Goal: Information Seeking & Learning: Learn about a topic

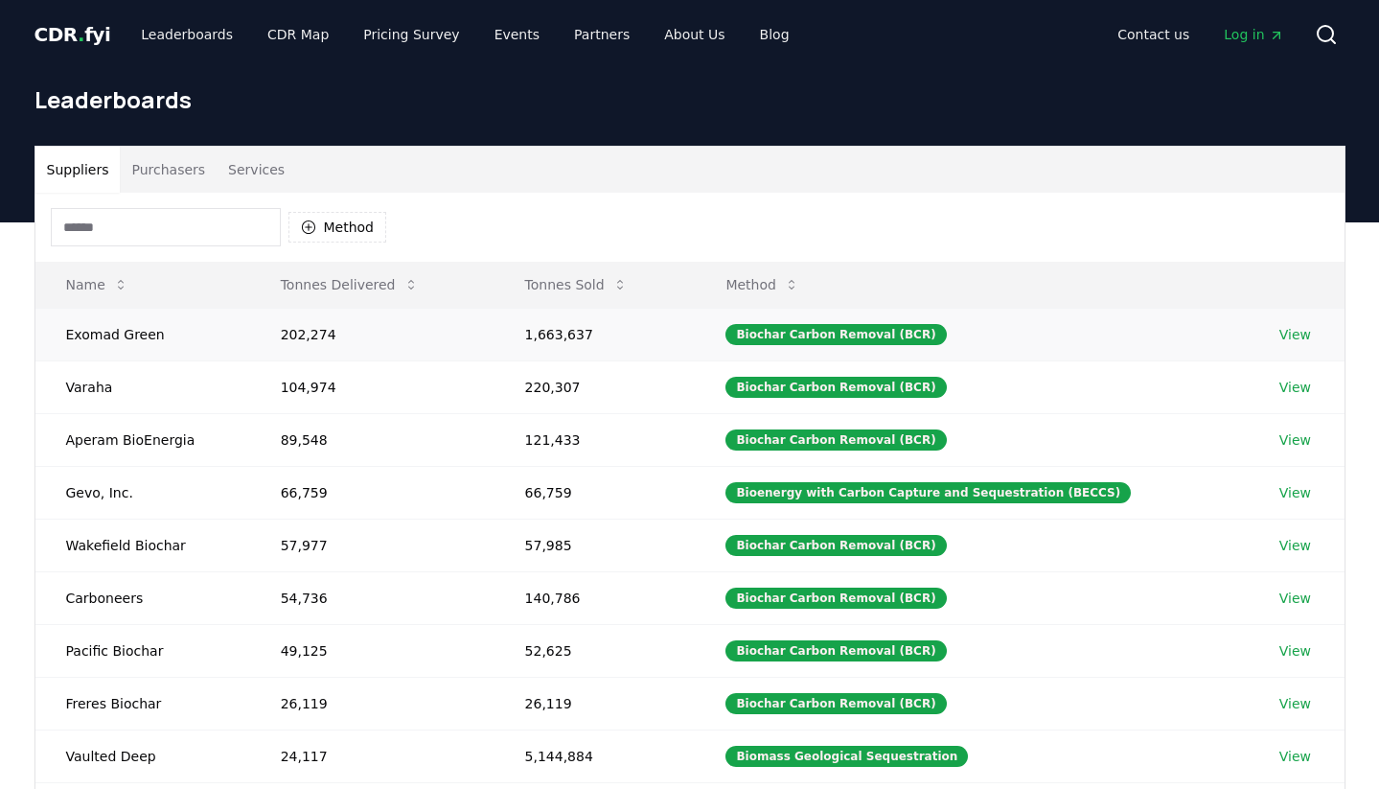
click at [1286, 328] on link "View" at bounding box center [1295, 334] width 32 height 19
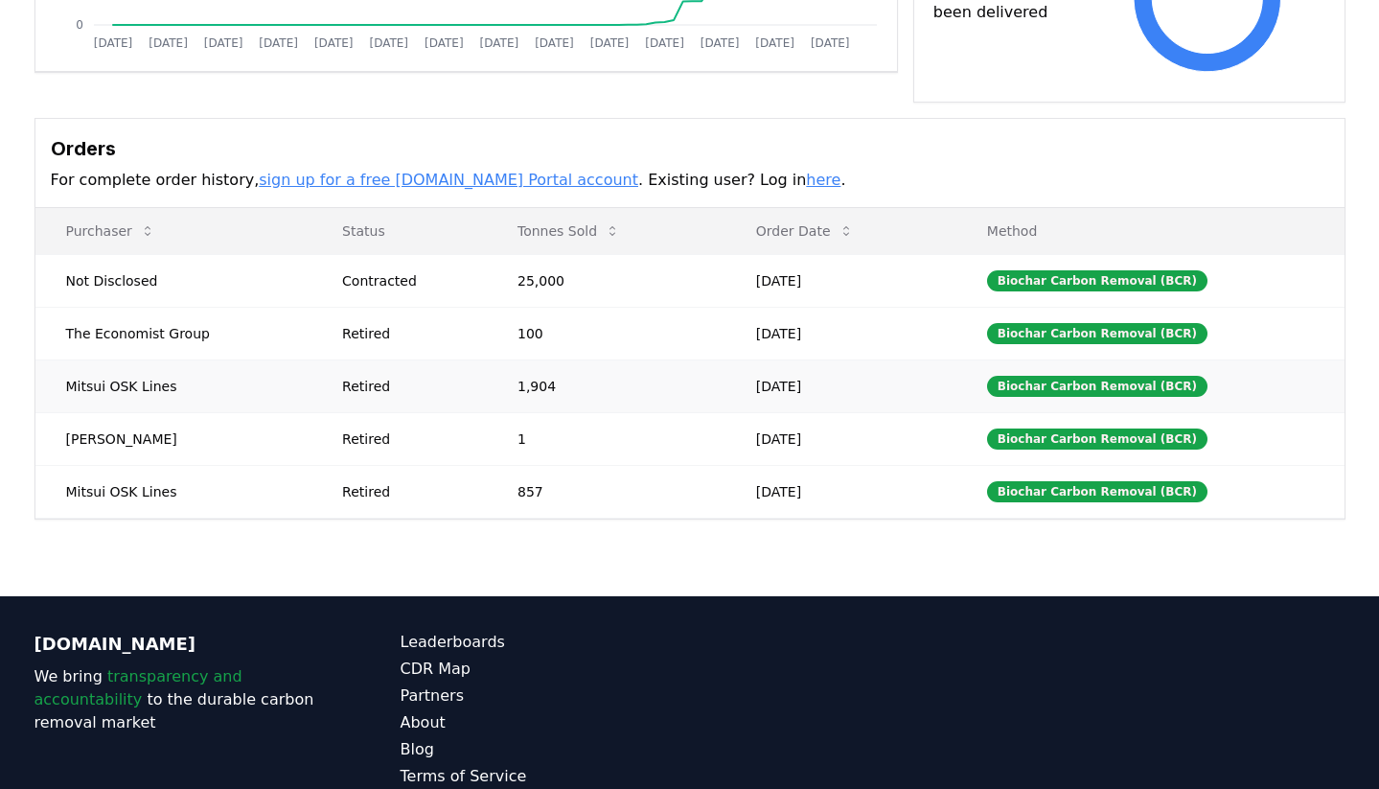
scroll to position [453, 0]
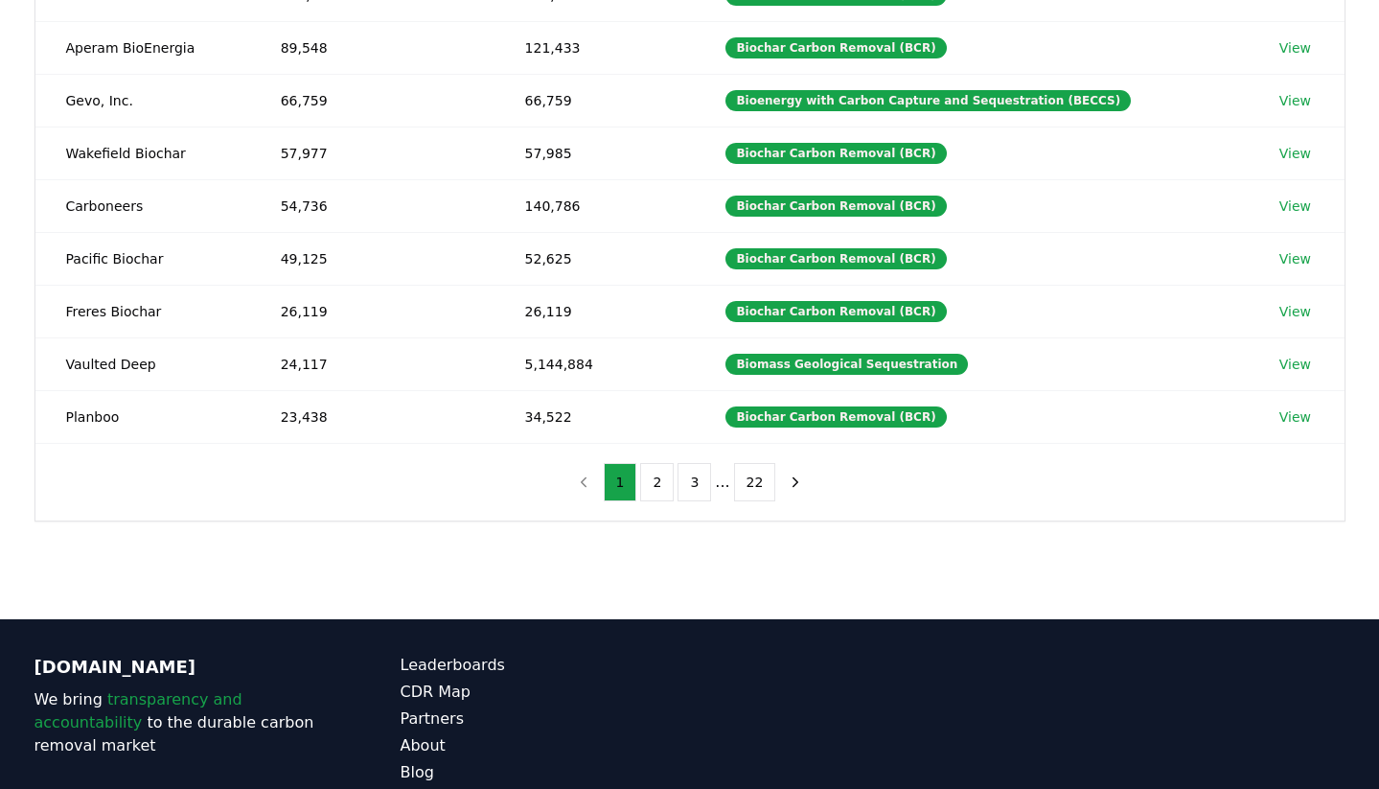
scroll to position [529, 0]
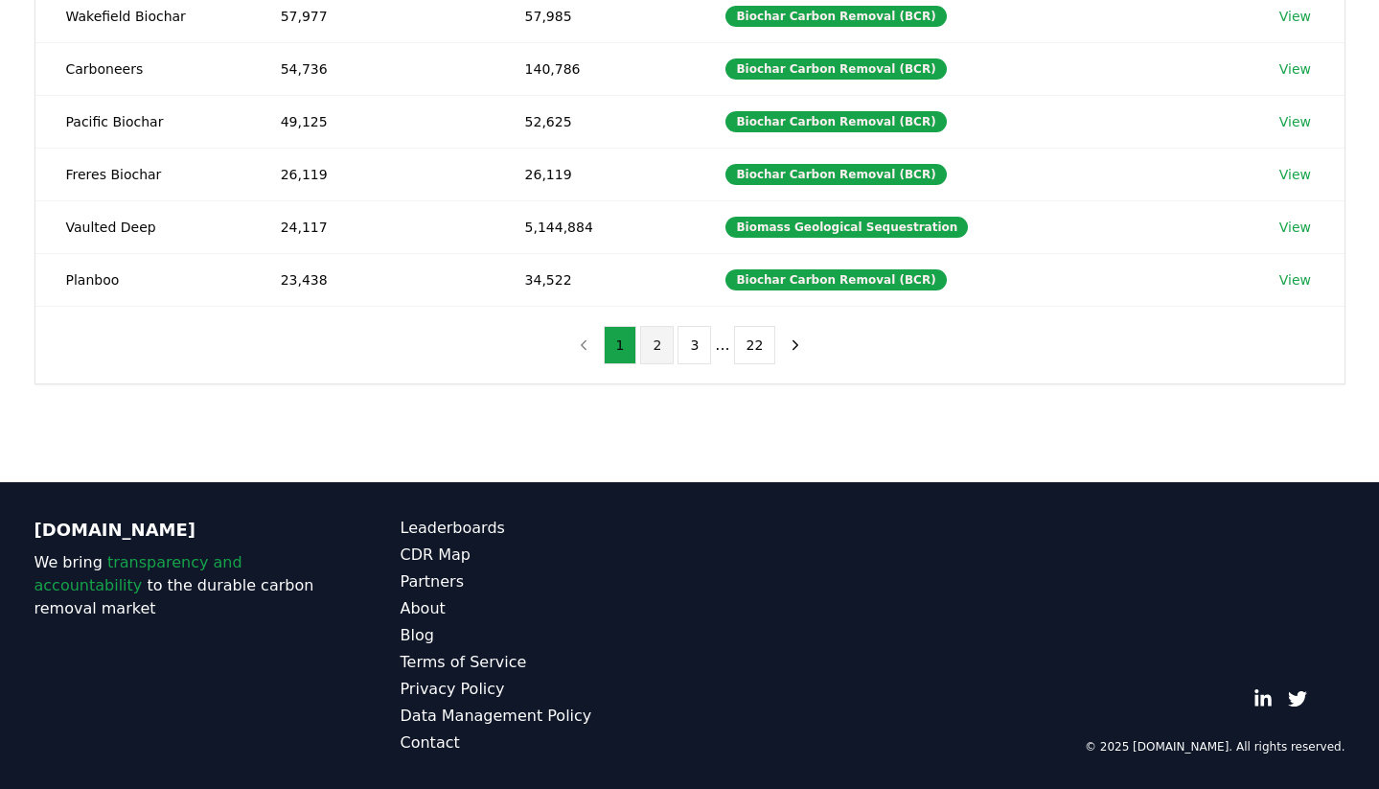
click at [656, 345] on button "2" at bounding box center [657, 345] width 34 height 38
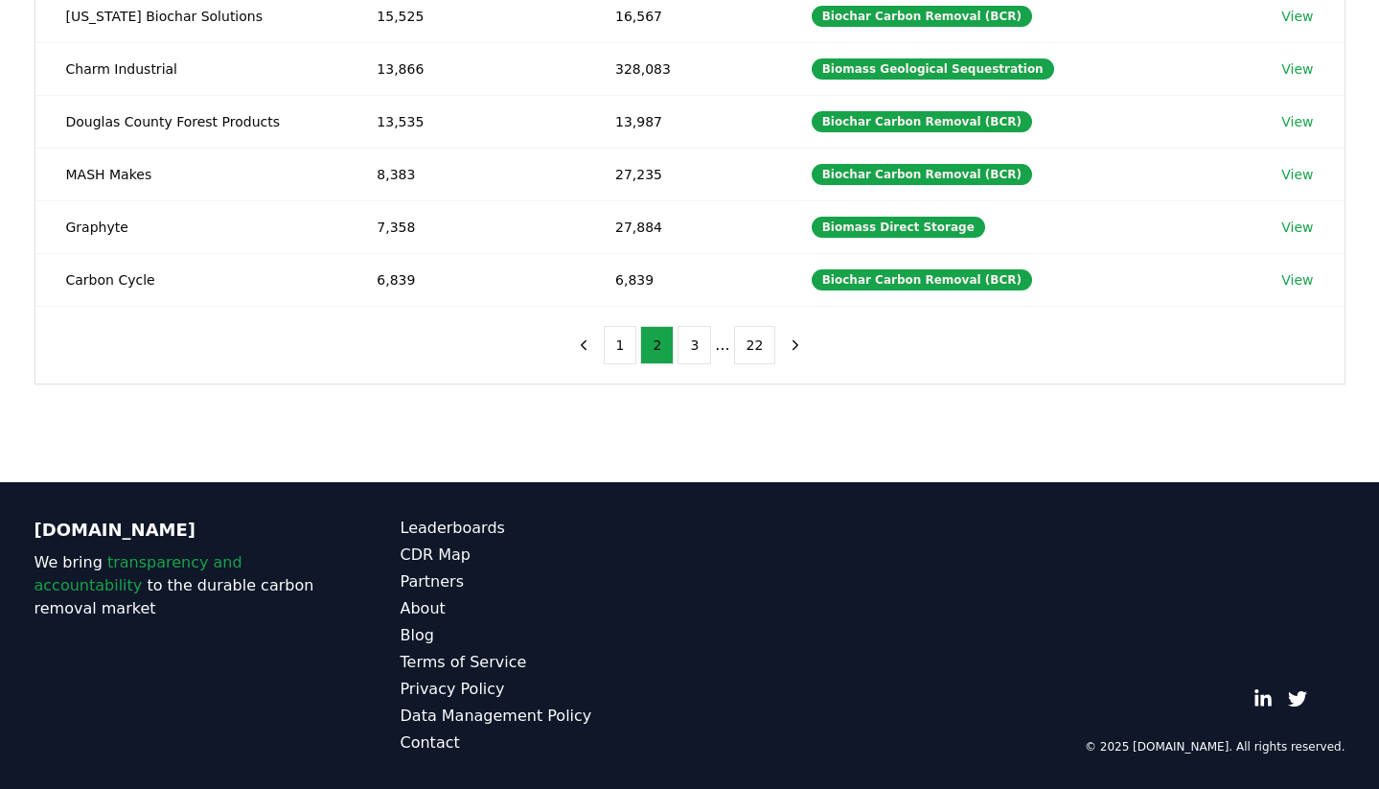
click at [675, 347] on ul "1 2 3 ... 22" at bounding box center [690, 345] width 172 height 38
click at [688, 349] on button "3" at bounding box center [694, 345] width 34 height 38
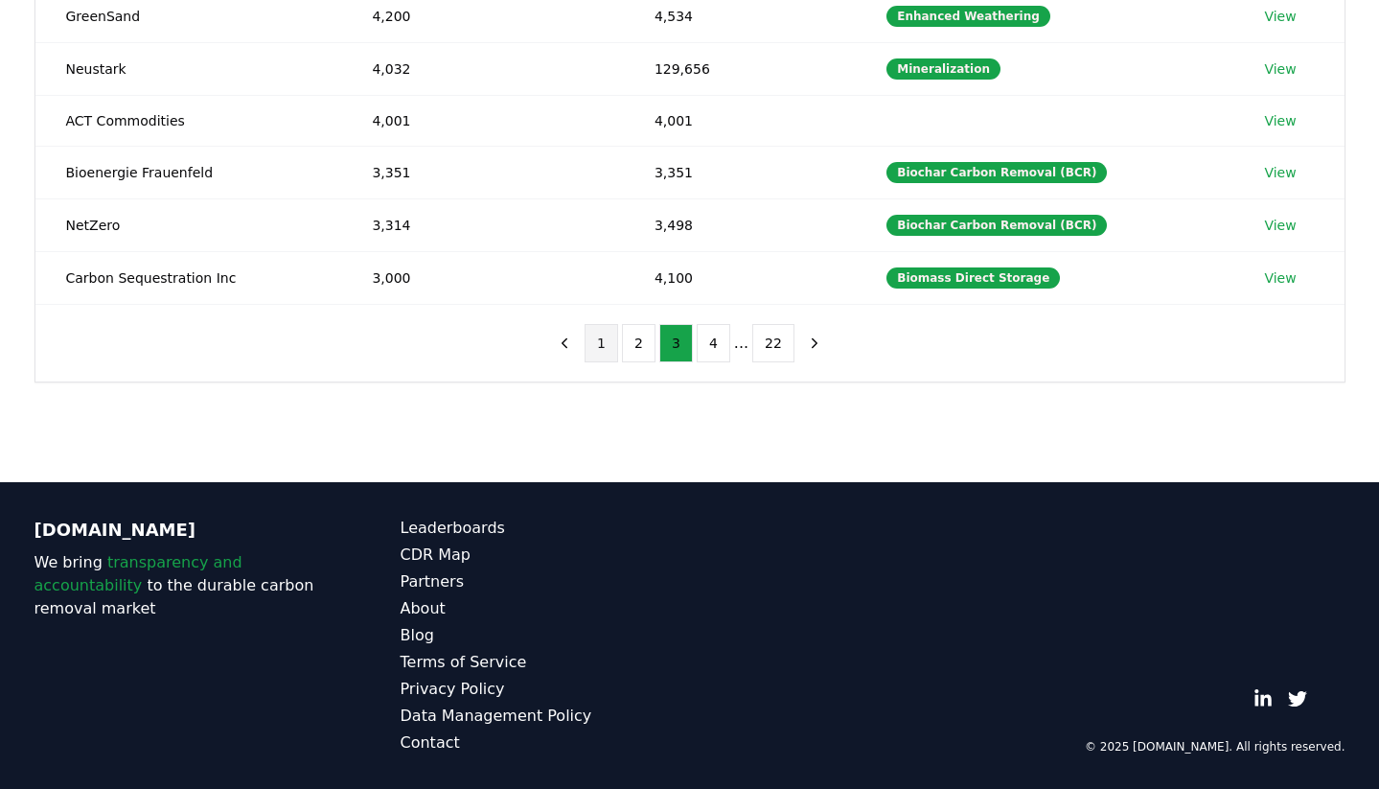
click at [597, 348] on button "1" at bounding box center [602, 343] width 34 height 38
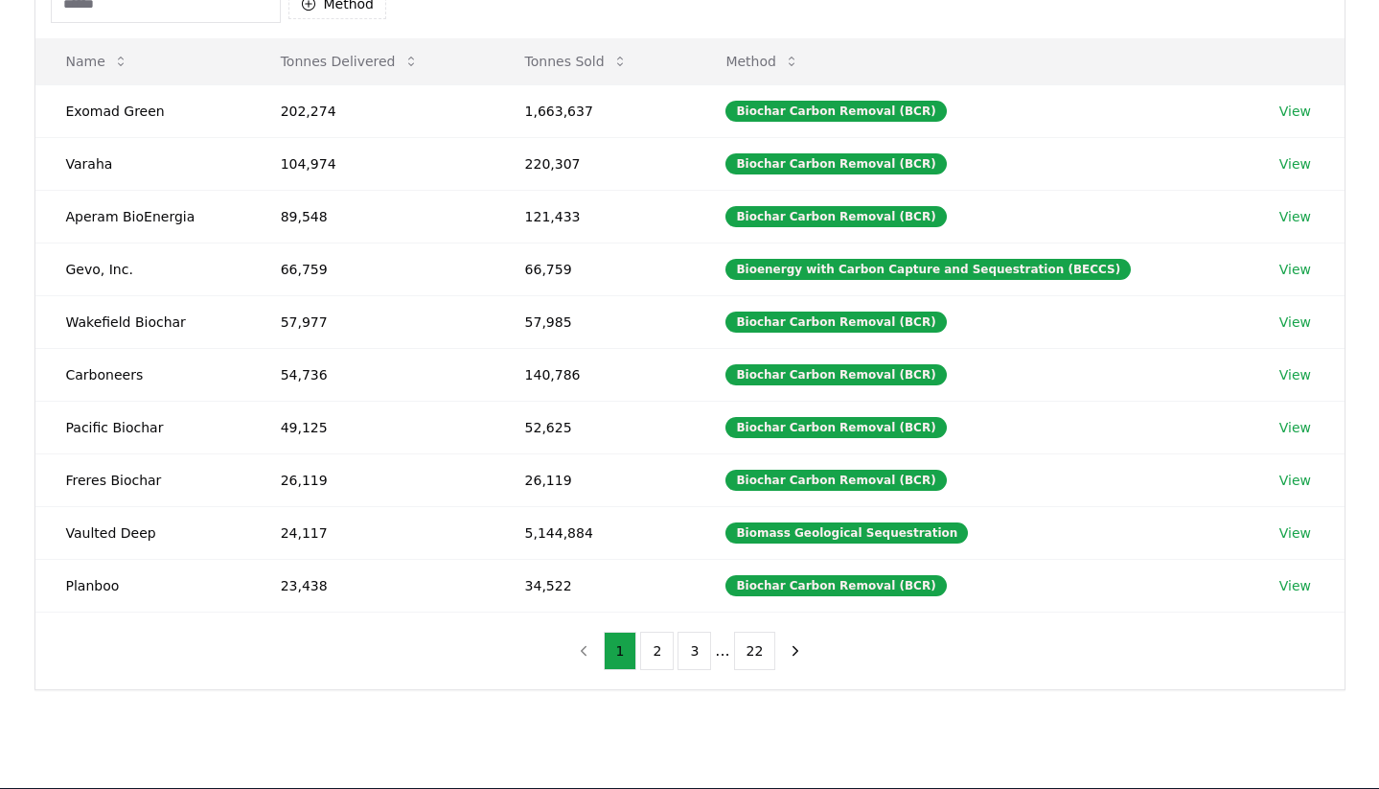
scroll to position [0, 0]
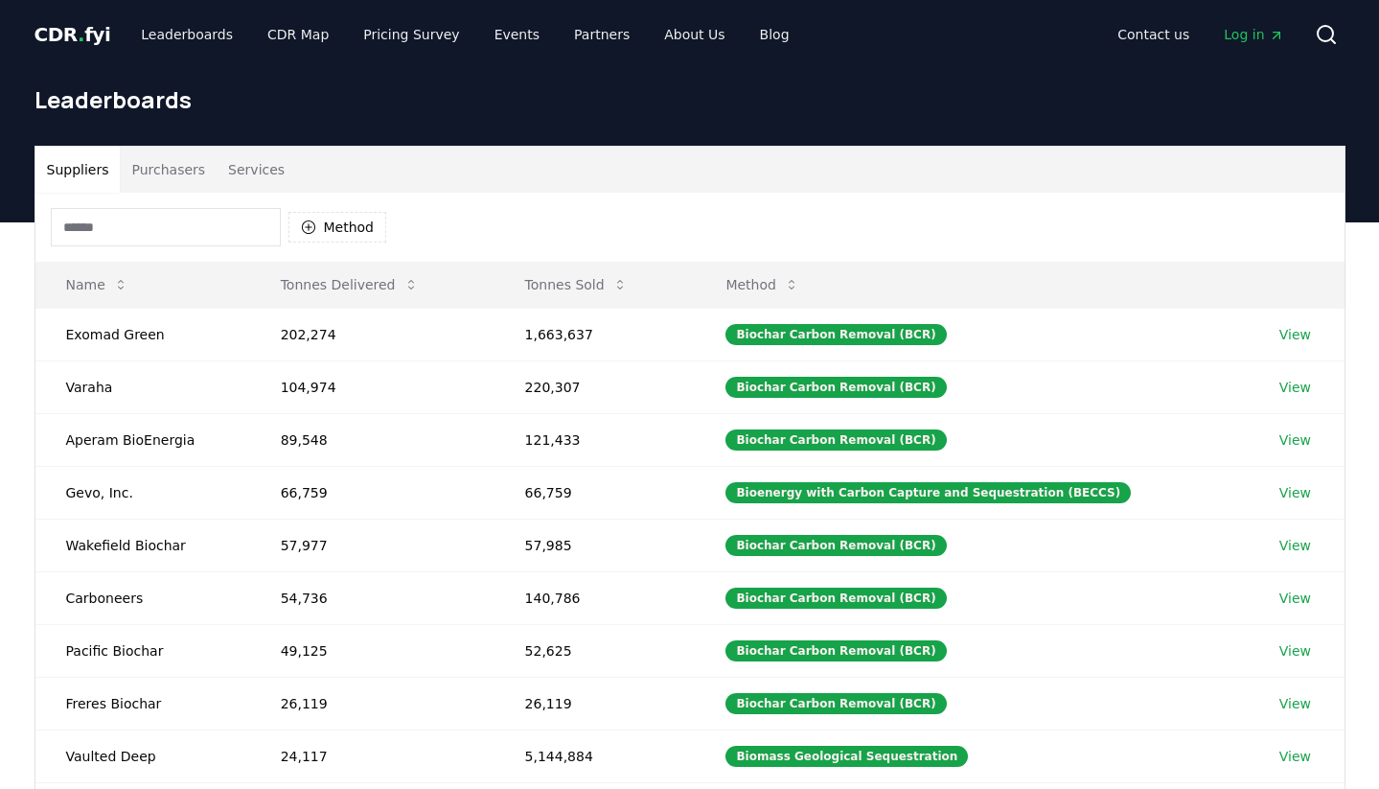
click at [148, 168] on button "Purchasers" at bounding box center [168, 170] width 97 height 46
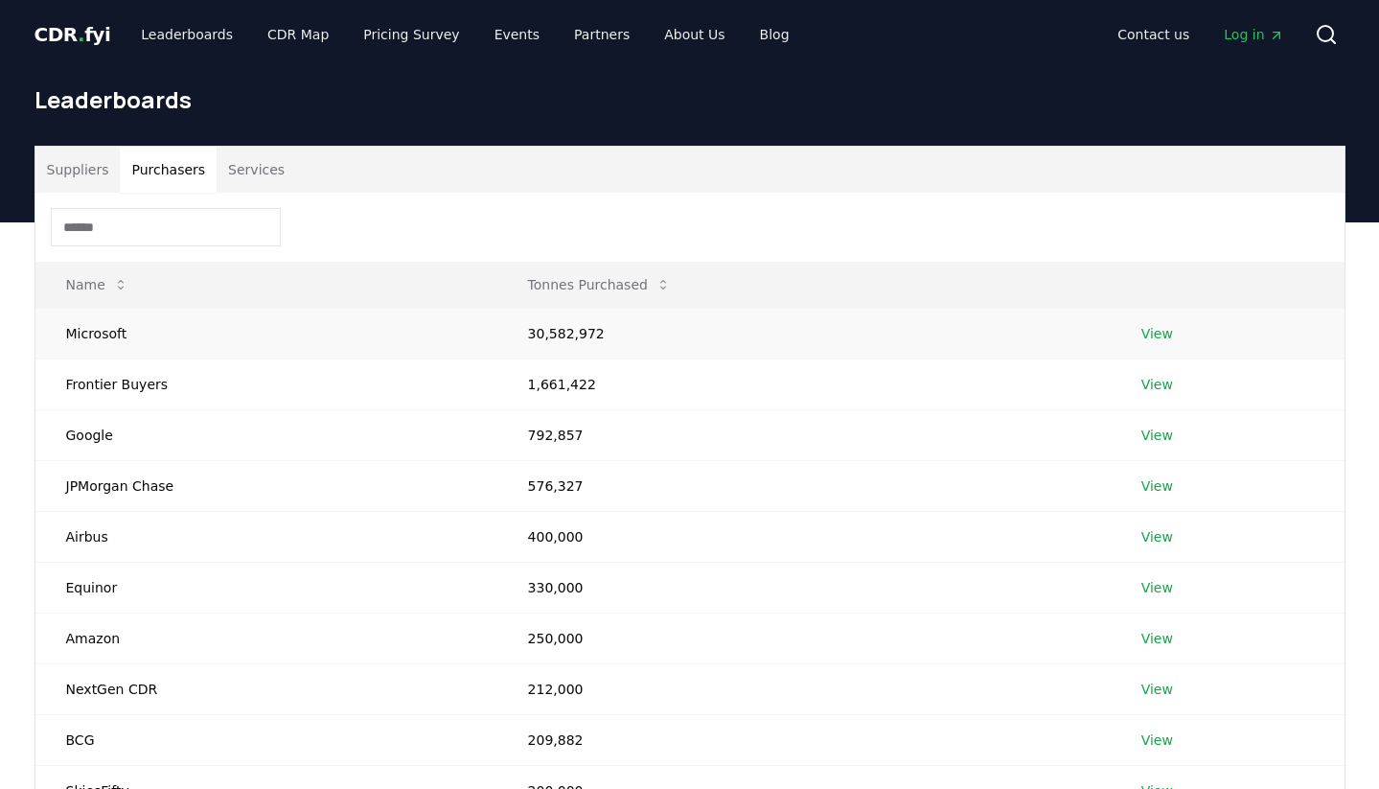
click at [345, 331] on td "Microsoft" at bounding box center [266, 333] width 462 height 51
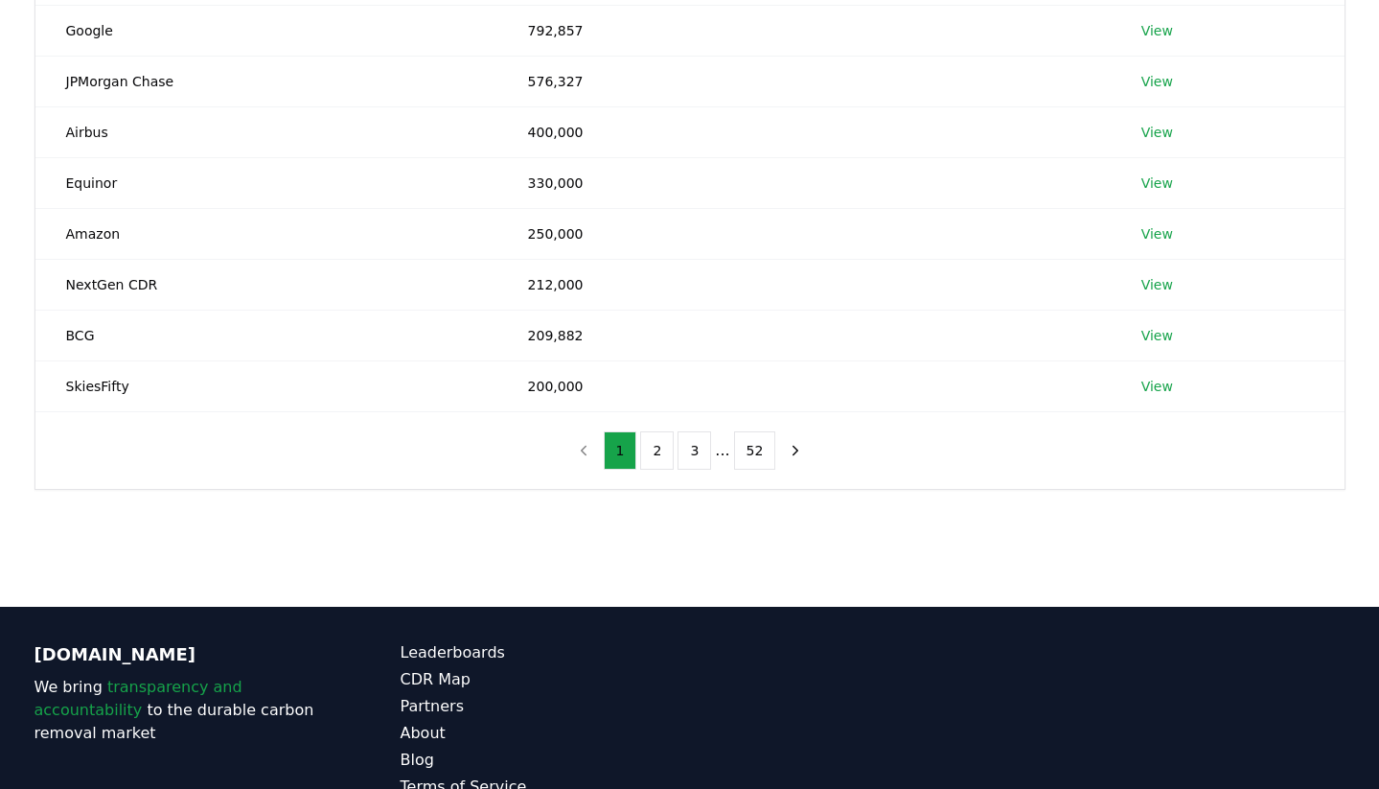
scroll to position [379, 0]
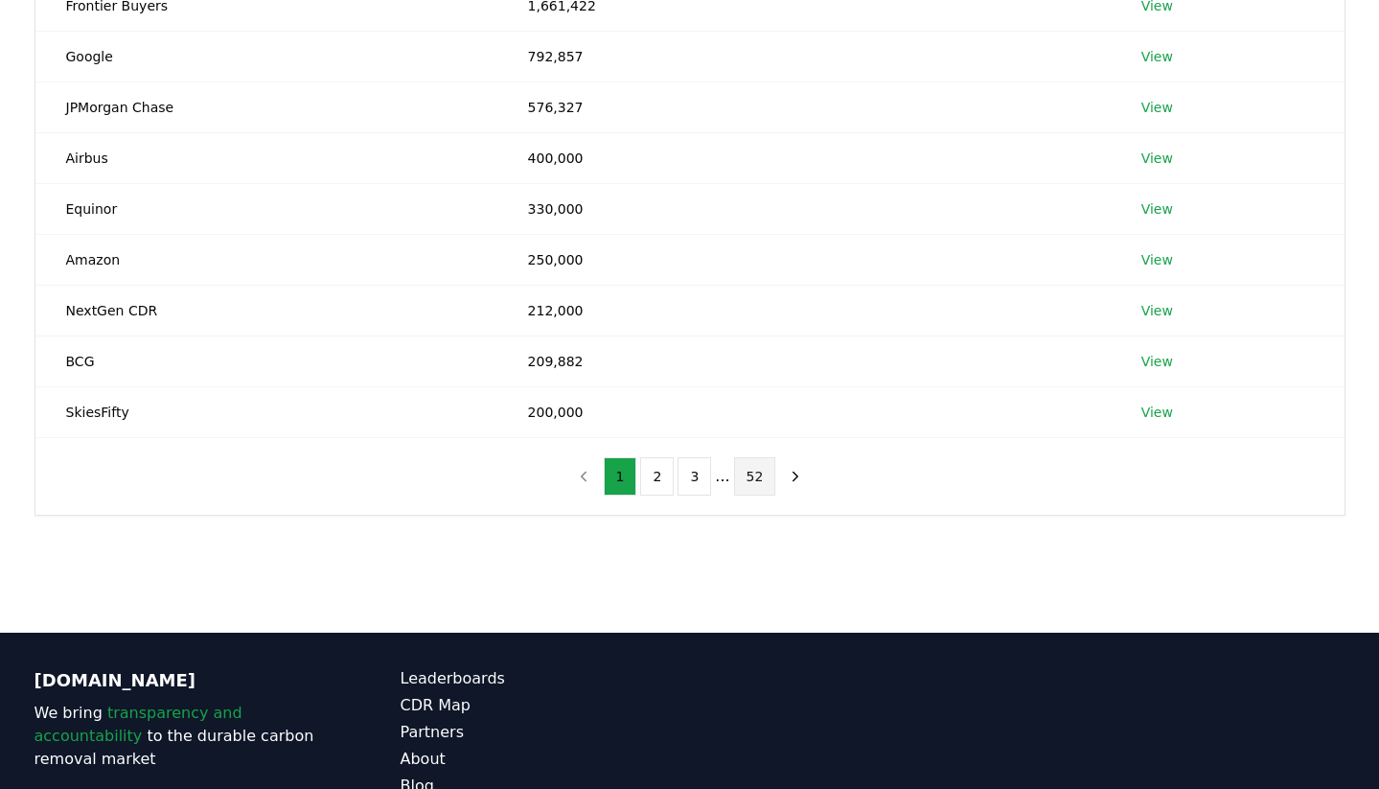
click at [760, 472] on button "52" at bounding box center [755, 476] width 42 height 38
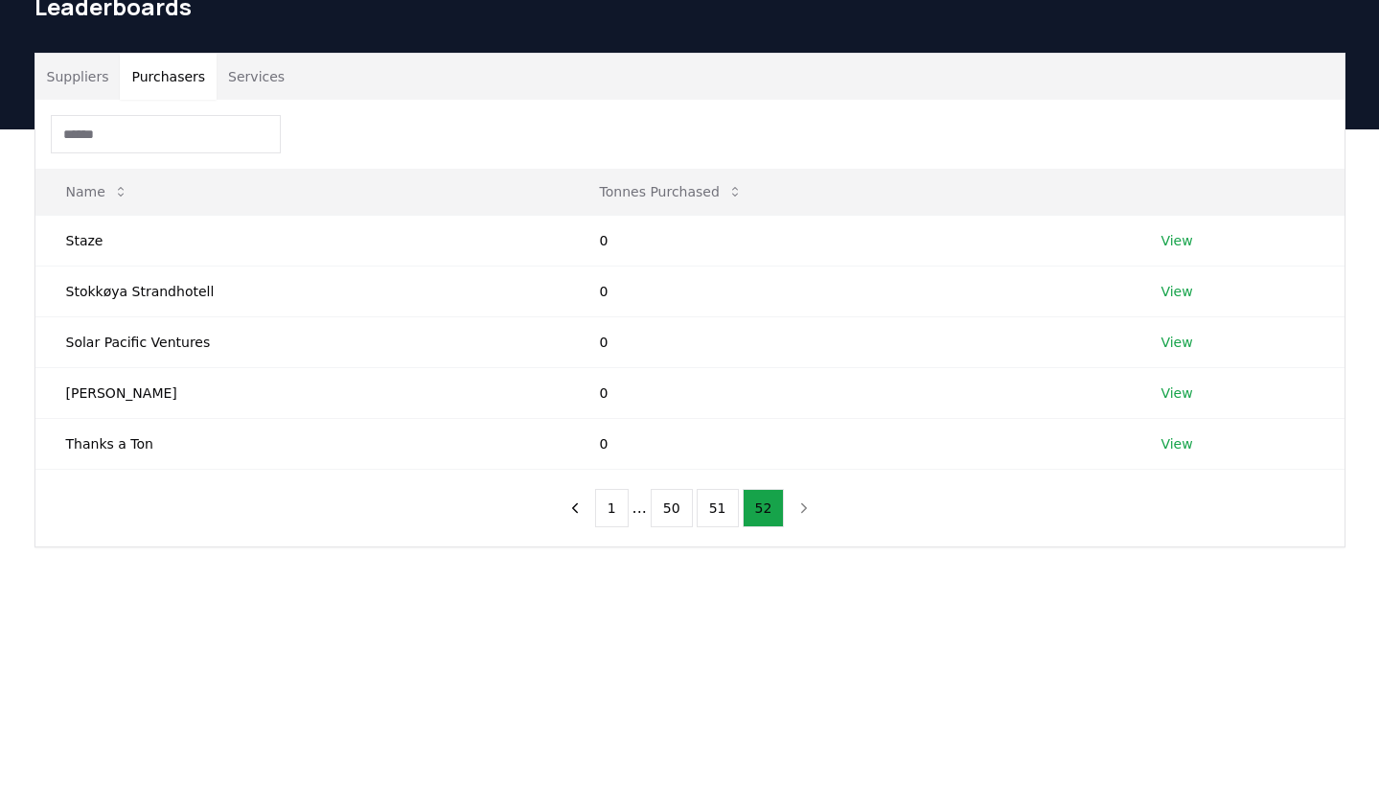
scroll to position [66, 0]
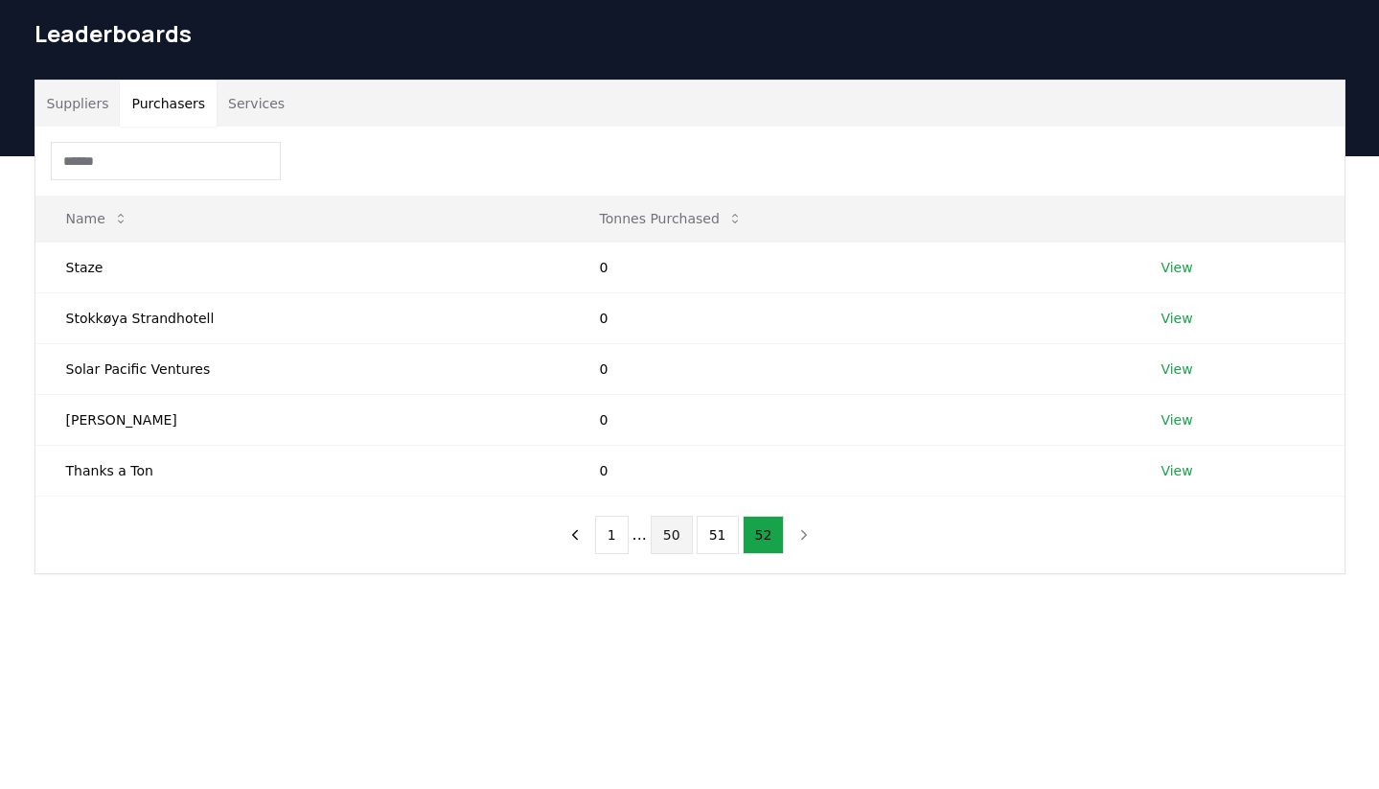
click at [670, 534] on button "50" at bounding box center [672, 535] width 42 height 38
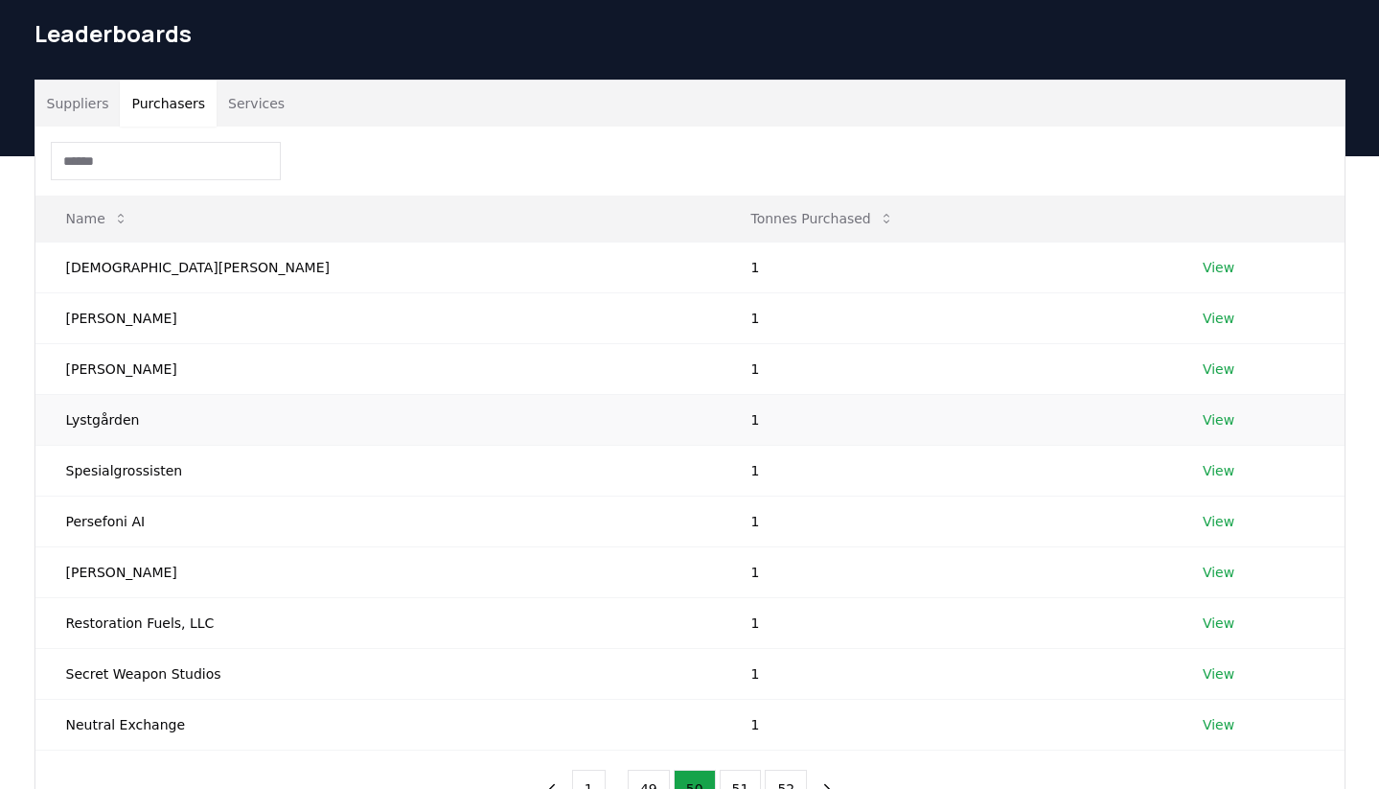
click at [1203, 422] on link "View" at bounding box center [1219, 419] width 32 height 19
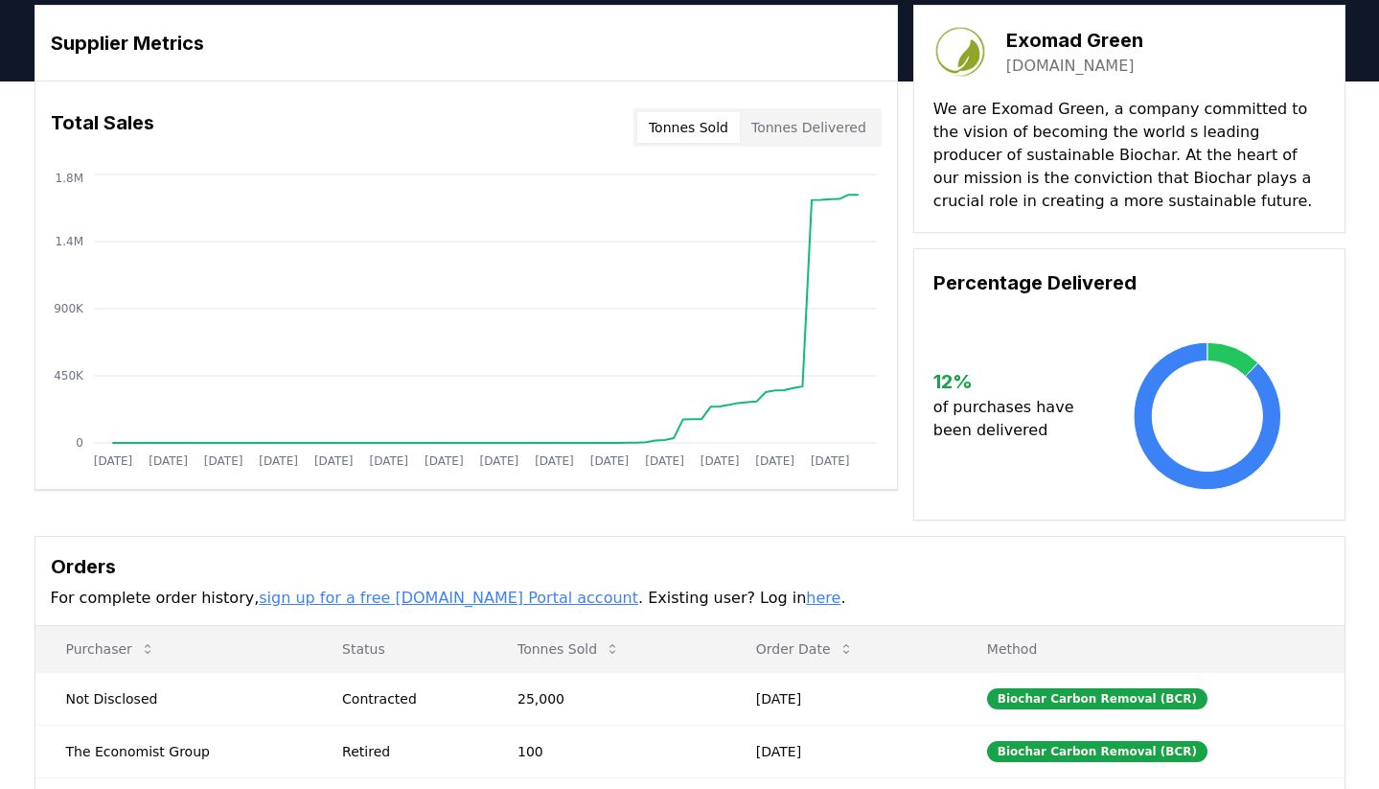
scroll to position [63, 0]
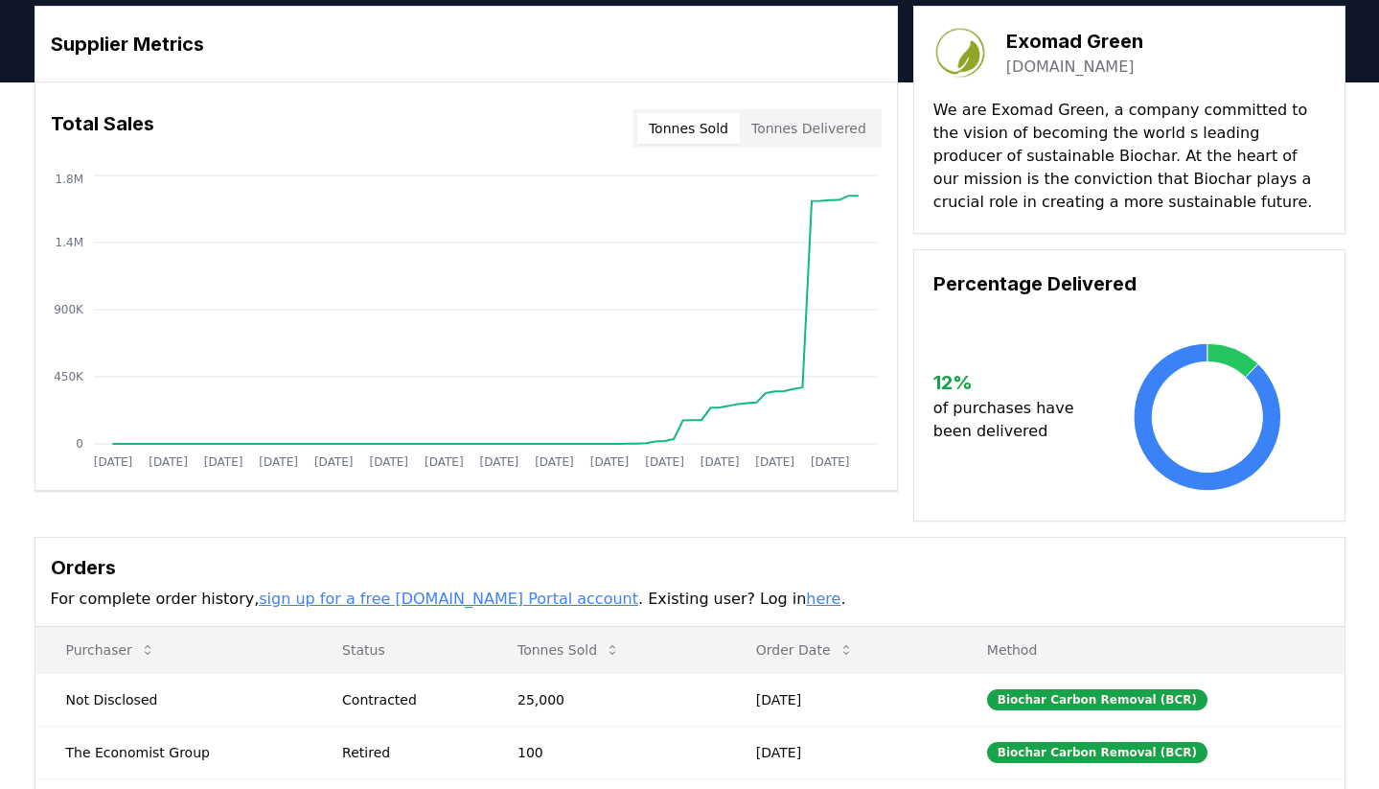
click at [801, 126] on button "Tonnes Delivered" at bounding box center [809, 128] width 138 height 31
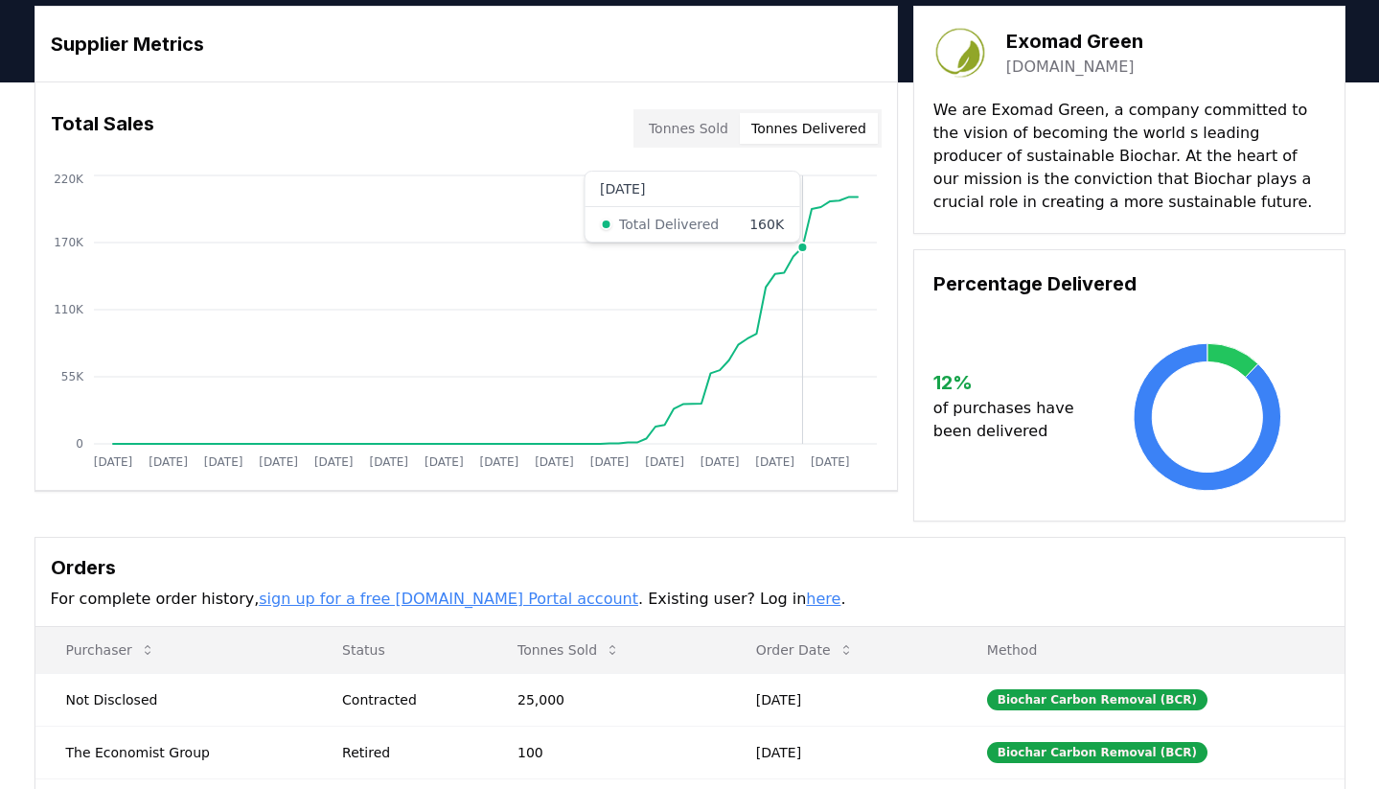
scroll to position [0, 0]
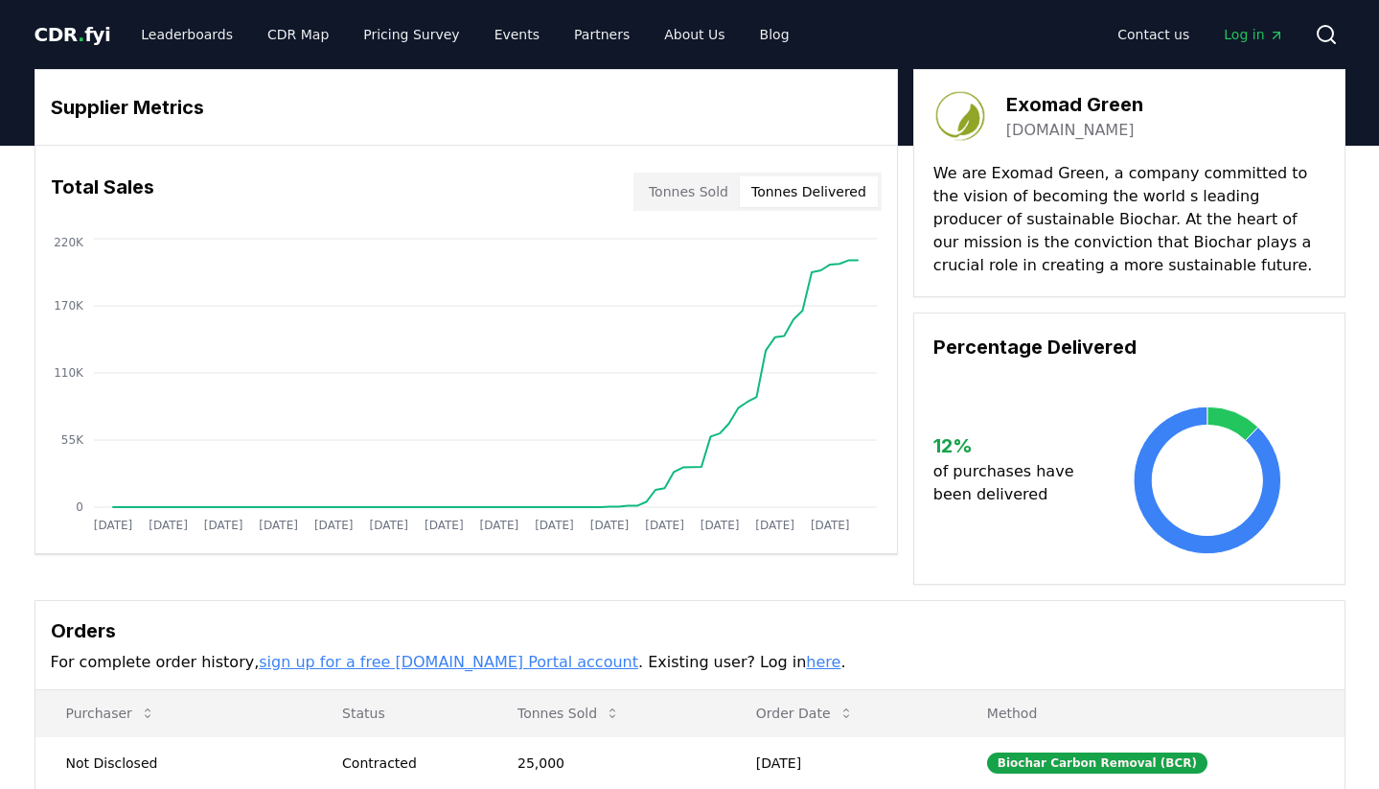
click at [706, 186] on button "Tonnes Sold" at bounding box center [688, 191] width 103 height 31
click at [815, 186] on button "Tonnes Delivered" at bounding box center [809, 191] width 138 height 31
click at [717, 203] on button "Tonnes Sold" at bounding box center [688, 191] width 103 height 31
click at [789, 190] on button "Tonnes Delivered" at bounding box center [809, 191] width 138 height 31
click at [719, 198] on button "Tonnes Sold" at bounding box center [688, 191] width 103 height 31
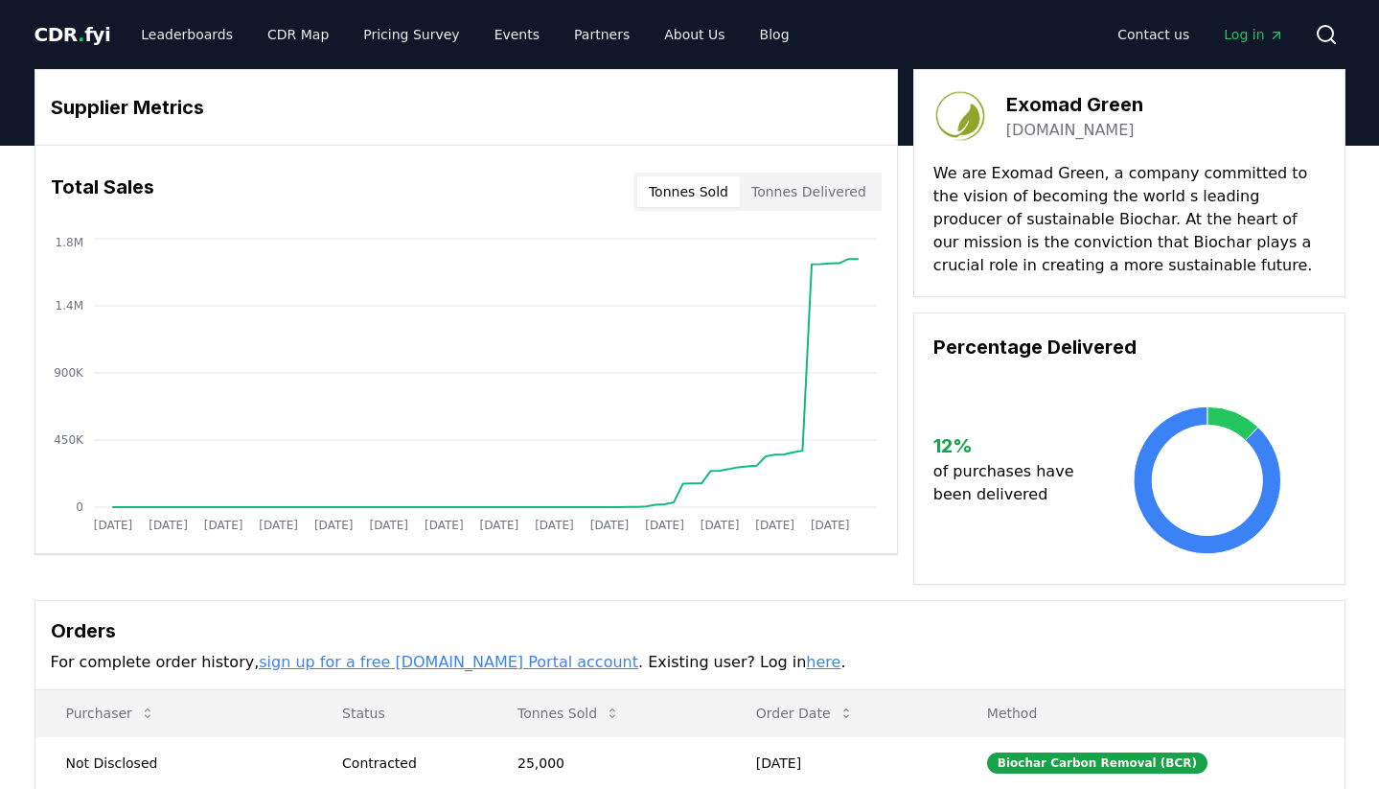
click at [808, 194] on button "Tonnes Delivered" at bounding box center [809, 191] width 138 height 31
click at [702, 197] on button "Tonnes Sold" at bounding box center [688, 191] width 103 height 31
click at [786, 179] on button "Tonnes Delivered" at bounding box center [809, 191] width 138 height 31
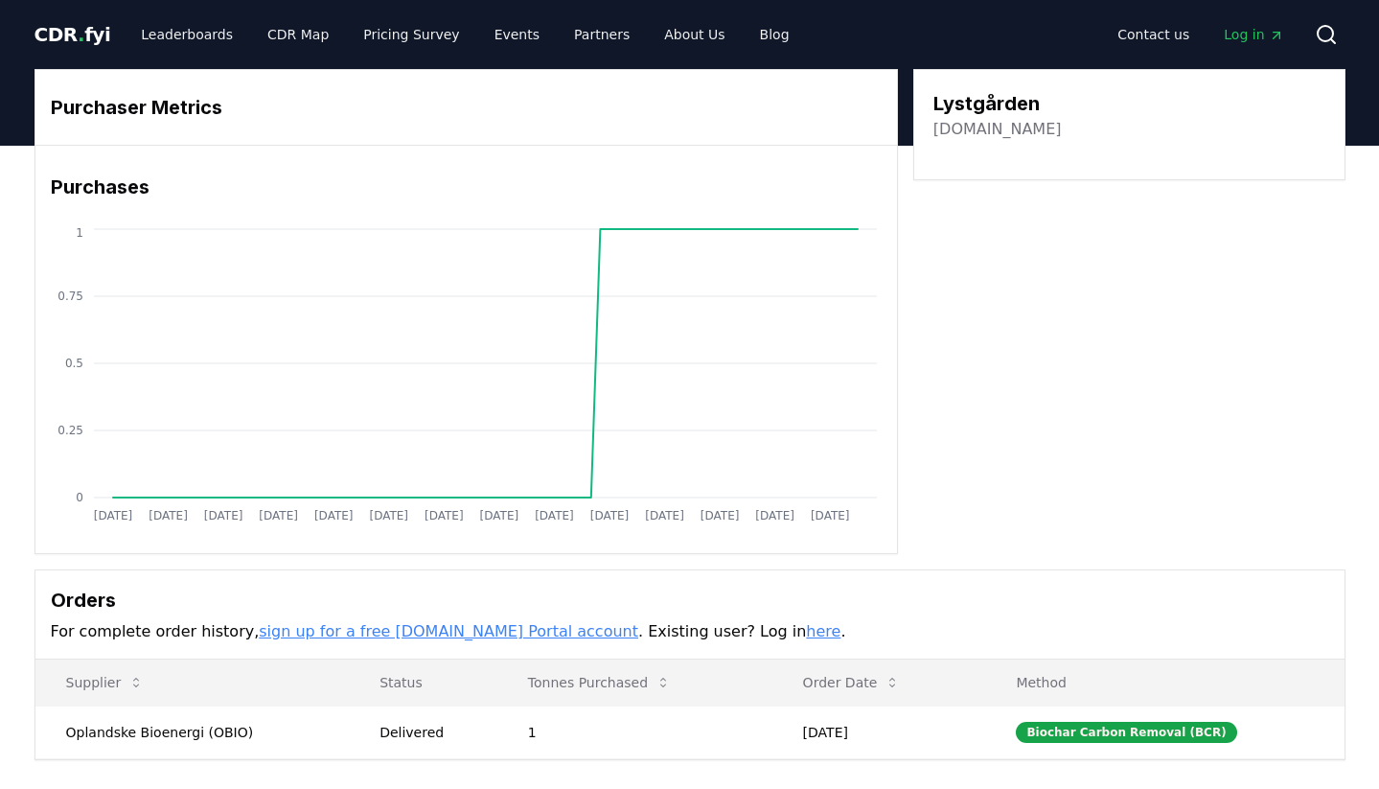
click at [418, 173] on h3 "Purchases" at bounding box center [466, 186] width 831 height 29
click at [207, 41] on link "Leaderboards" at bounding box center [187, 34] width 123 height 34
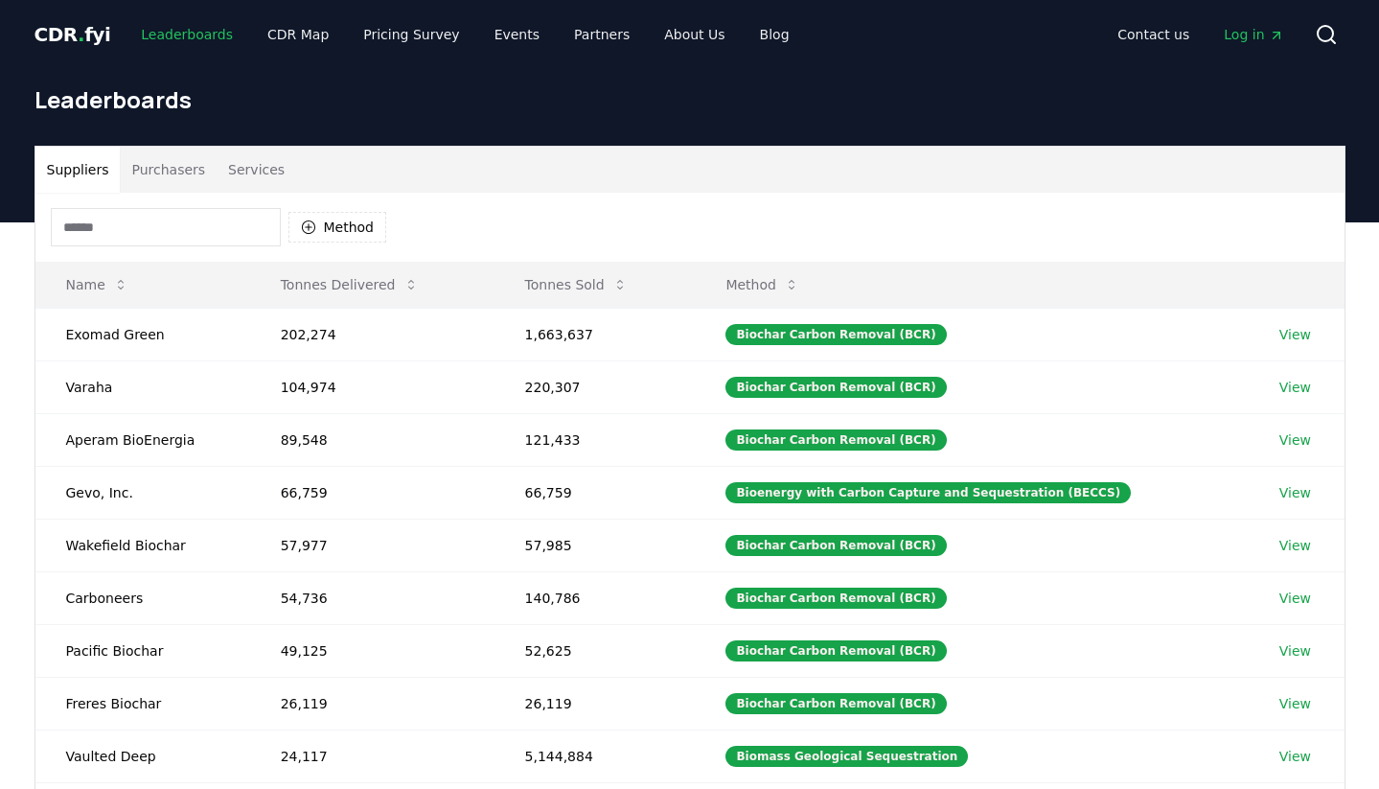
click at [176, 36] on link "Leaderboards" at bounding box center [187, 34] width 123 height 34
drag, startPoint x: 594, startPoint y: 335, endPoint x: 490, endPoint y: 335, distance: 104.4
click at [490, 335] on tr "Exomad Green 202,274 1,663,637 Biochar Carbon Removal (BCR) View" at bounding box center [689, 334] width 1309 height 53
drag, startPoint x: 352, startPoint y: 329, endPoint x: 231, endPoint y: 327, distance: 120.8
click at [231, 327] on tr "Exomad Green 202,274 1,663,637 Biochar Carbon Removal (BCR) View" at bounding box center [689, 334] width 1309 height 53
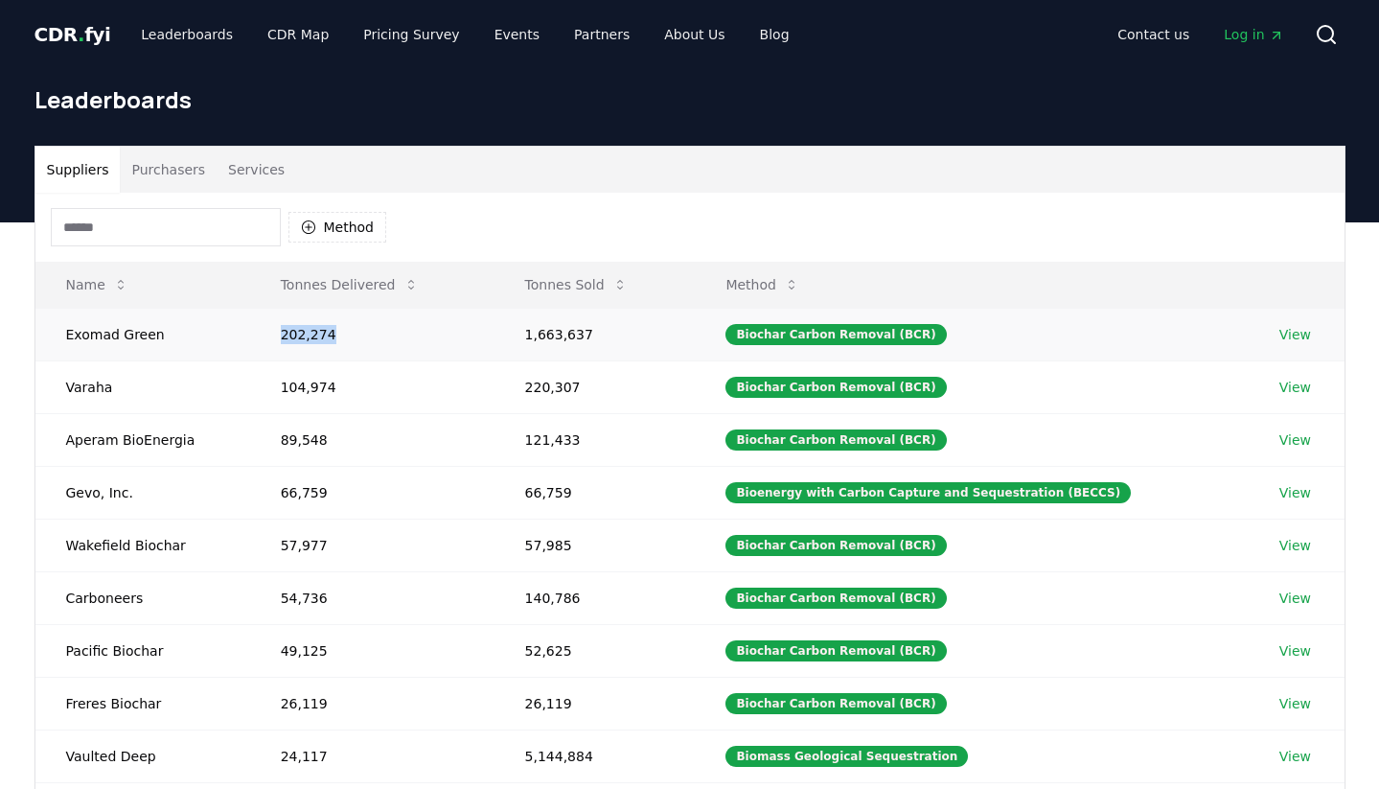
click at [1289, 335] on link "View" at bounding box center [1295, 334] width 32 height 19
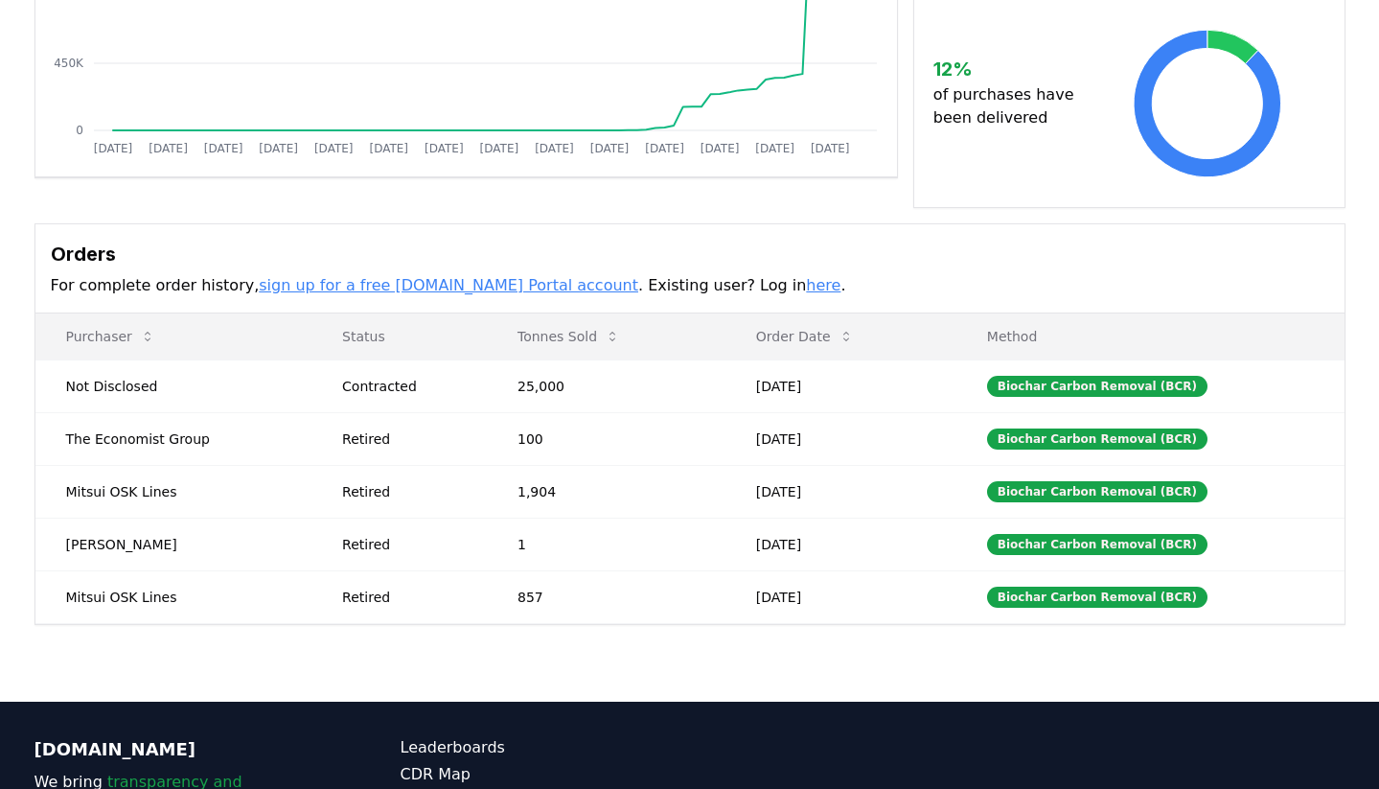
scroll to position [382, 0]
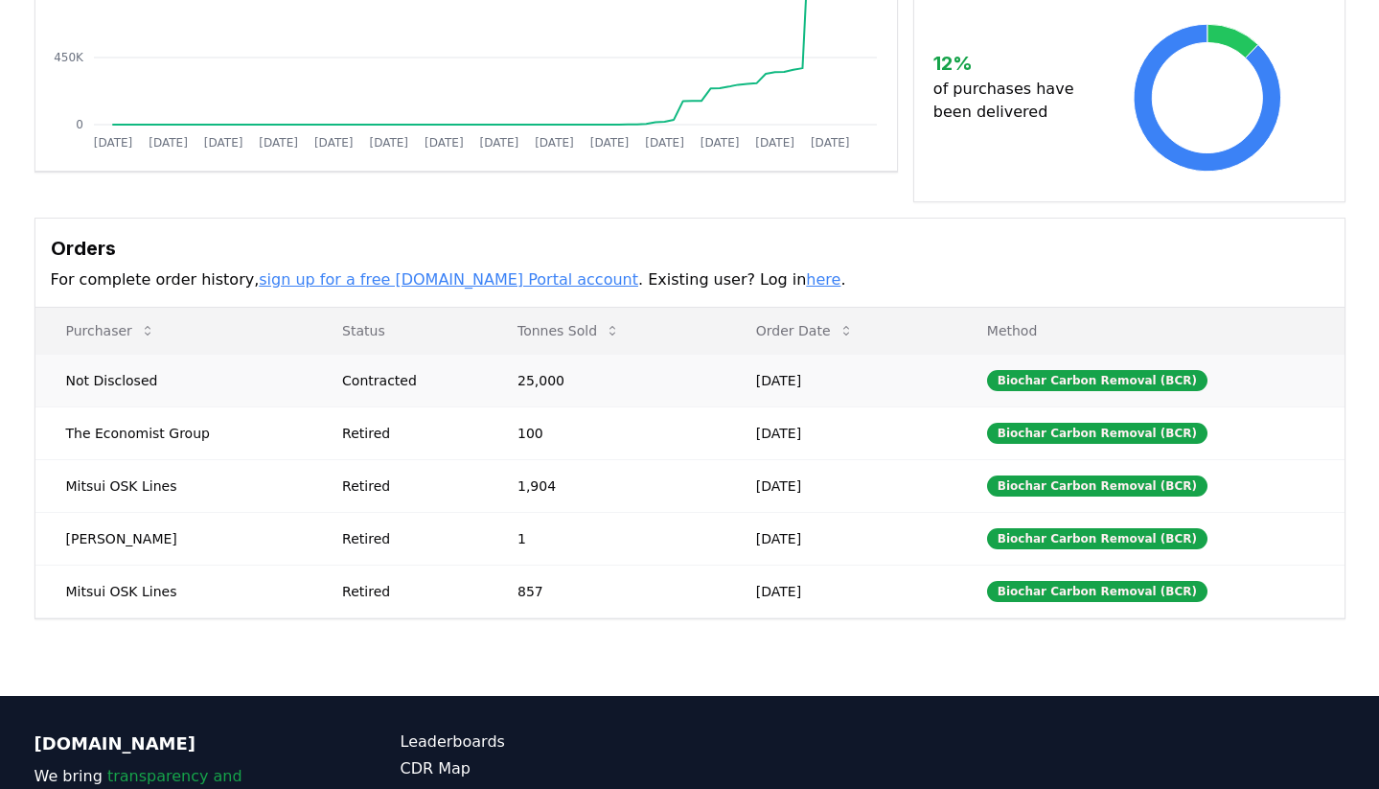
click at [542, 380] on td "25,000" at bounding box center [606, 380] width 239 height 53
click at [349, 382] on div "Contracted" at bounding box center [406, 380] width 129 height 19
click at [407, 385] on div "Contracted" at bounding box center [406, 380] width 129 height 19
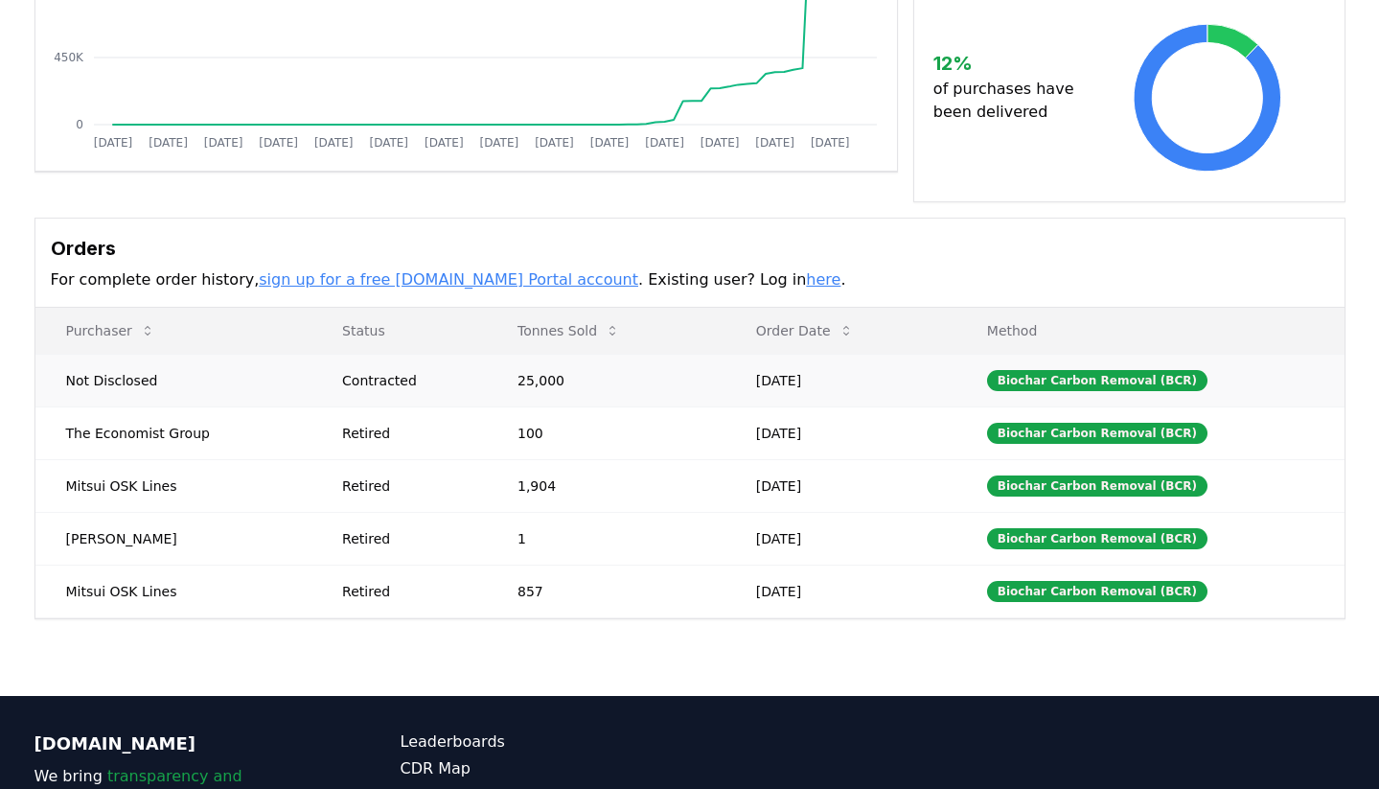
click at [407, 385] on div "Contracted" at bounding box center [406, 380] width 129 height 19
click at [384, 383] on div "Contracted" at bounding box center [406, 380] width 129 height 19
click at [539, 383] on td "25,000" at bounding box center [606, 380] width 239 height 53
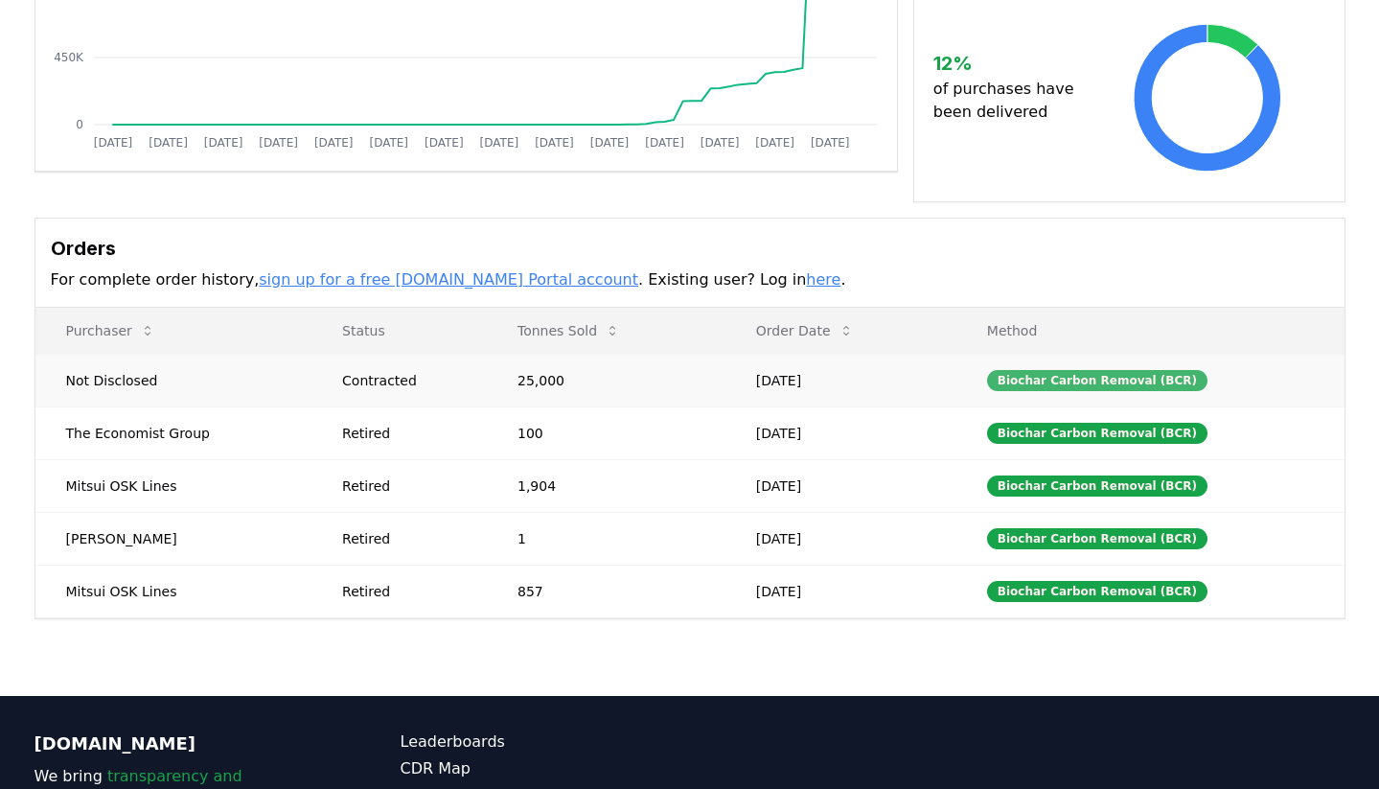
click at [1029, 385] on div "Biochar Carbon Removal (BCR)" at bounding box center [1097, 380] width 220 height 21
click at [1044, 383] on div "Biochar Carbon Removal (BCR)" at bounding box center [1097, 380] width 220 height 21
click at [1091, 379] on div "Biochar Carbon Removal (BCR)" at bounding box center [1097, 380] width 220 height 21
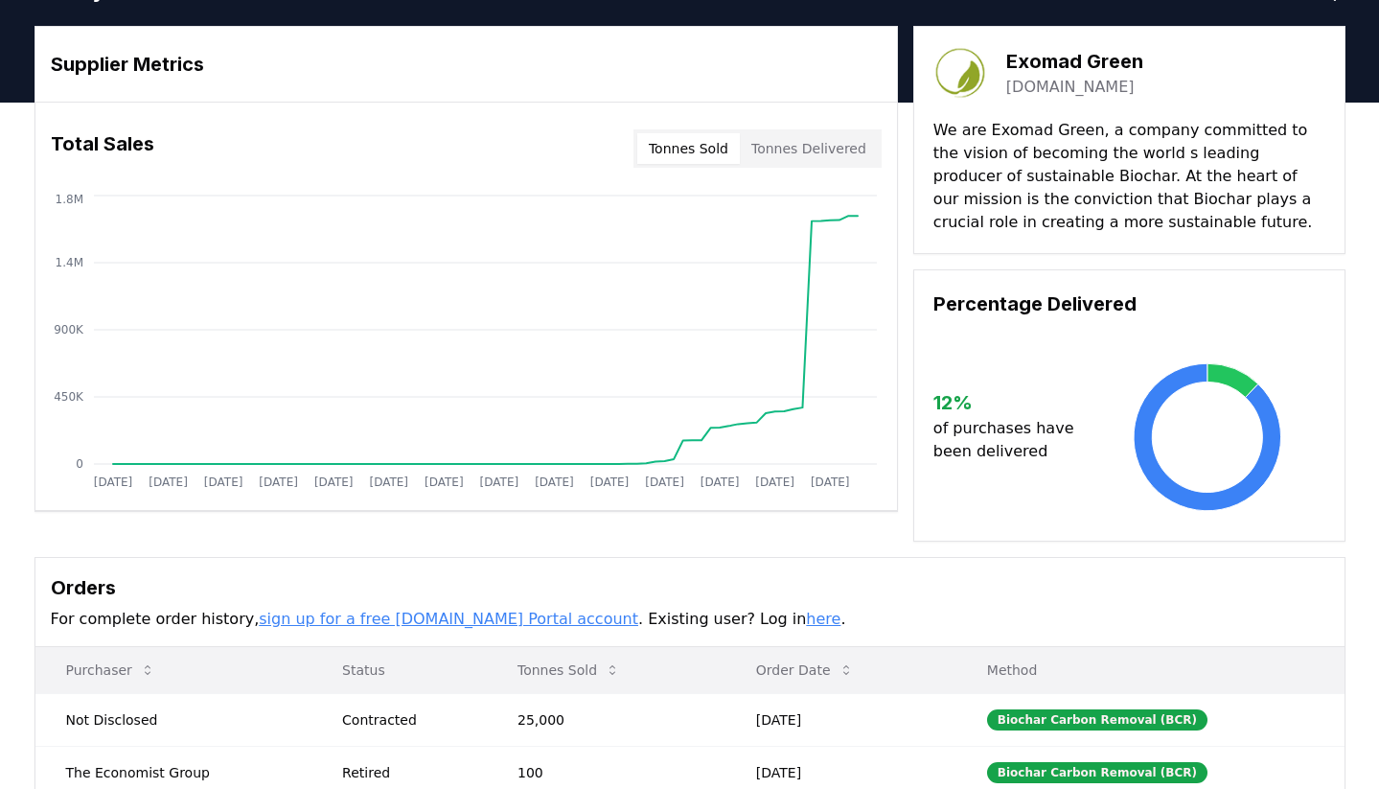
scroll to position [0, 0]
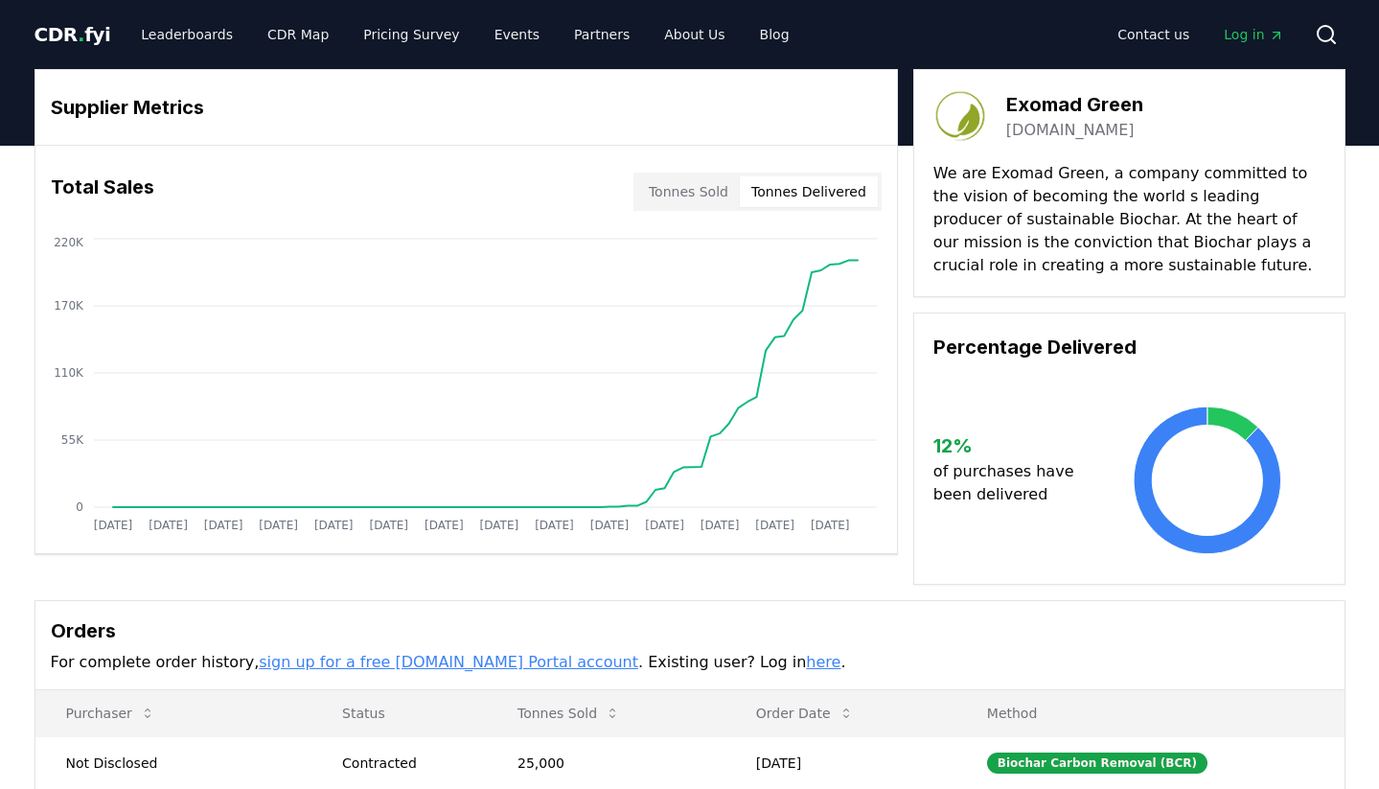
click at [792, 195] on button "Tonnes Delivered" at bounding box center [809, 191] width 138 height 31
click at [706, 190] on button "Tonnes Sold" at bounding box center [688, 191] width 103 height 31
click at [788, 190] on button "Tonnes Delivered" at bounding box center [809, 191] width 138 height 31
click at [409, 34] on link "Pricing Survey" at bounding box center [411, 34] width 126 height 34
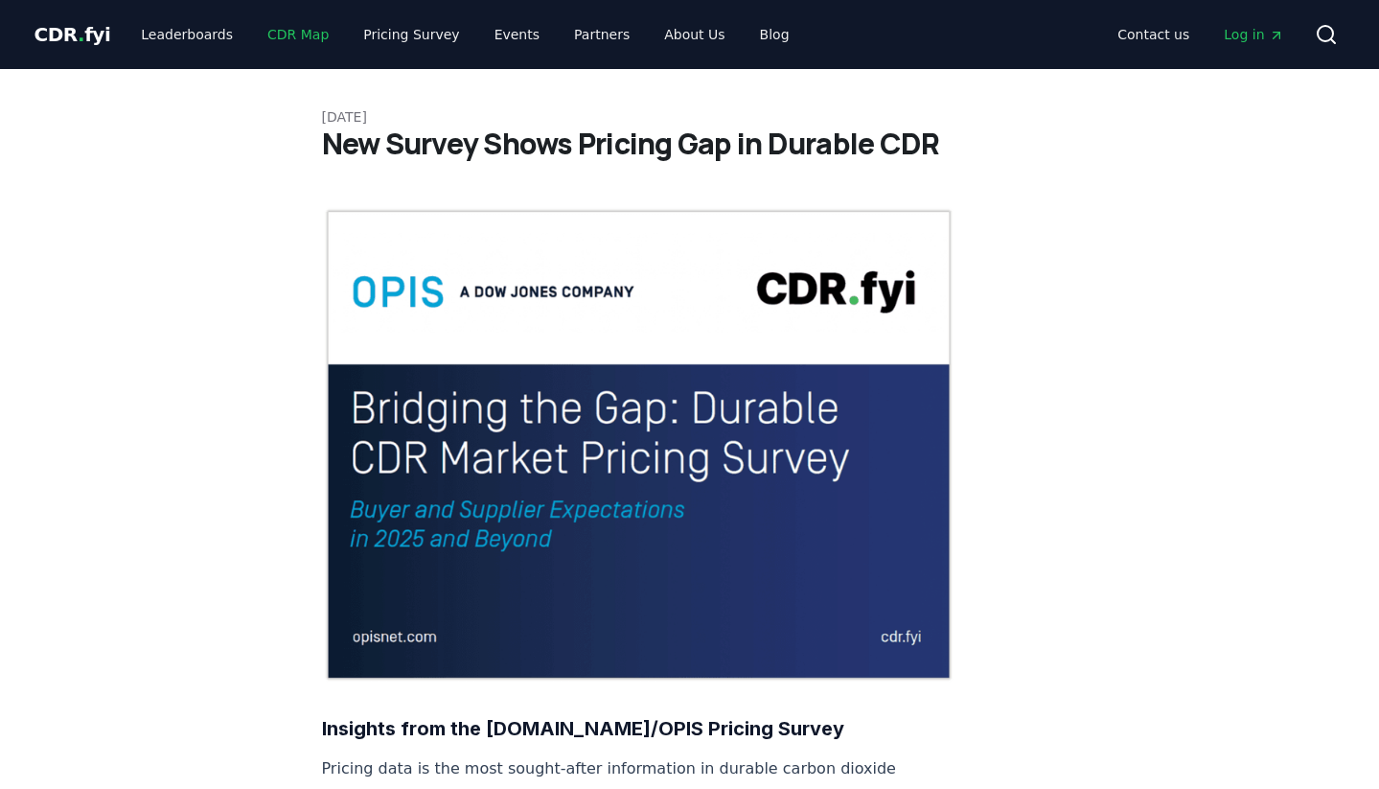
click at [301, 36] on link "CDR Map" at bounding box center [298, 34] width 92 height 34
